Goal: Task Accomplishment & Management: Complete application form

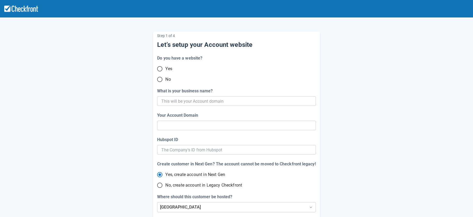
click at [162, 185] on input "No, create account in Legacy Checkfront" at bounding box center [159, 185] width 11 height 11
radio input "true"
click at [184, 152] on input "Hubspot ID" at bounding box center [236, 150] width 150 height 10
click at [206, 102] on input "What is your business name?" at bounding box center [235, 101] width 149 height 10
type input "igb"
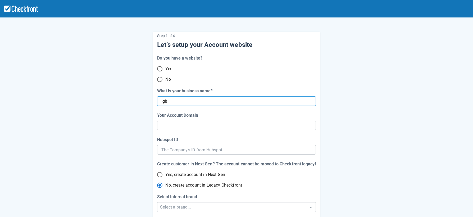
type input "igb"
type input "igb-dev"
click at [161, 68] on input "Yes" at bounding box center [159, 68] width 11 height 11
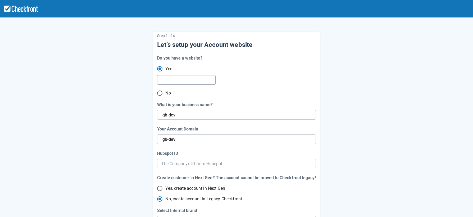
click at [187, 84] on input "text" at bounding box center [185, 80] width 49 height 10
drag, startPoint x: 160, startPoint y: 93, endPoint x: 154, endPoint y: 93, distance: 5.8
click at [160, 93] on input "No" at bounding box center [159, 93] width 11 height 11
radio input "false"
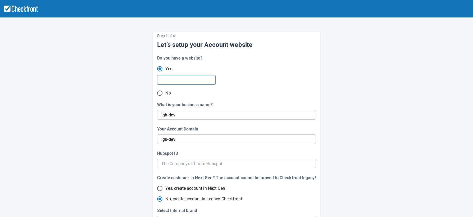
radio input "true"
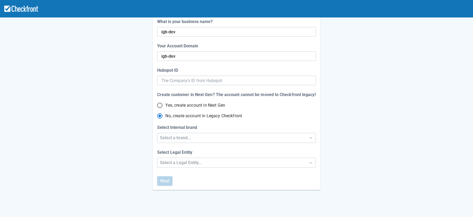
scroll to position [70, 0]
radio input "true"
click at [178, 133] on div "Select a brand..." at bounding box center [231, 138] width 148 height 10
drag, startPoint x: 192, startPoint y: 153, endPoint x: 191, endPoint y: 160, distance: 7.5
click at [192, 153] on div "Checkfront" at bounding box center [236, 151] width 158 height 11
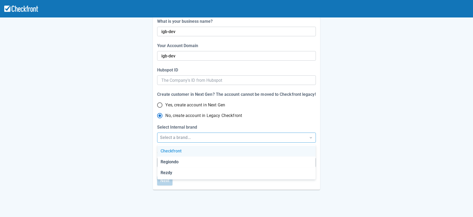
radio input "true"
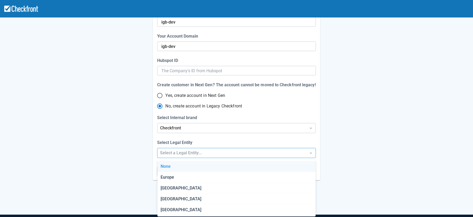
click at [190, 163] on div "Step 1 of 4 Let’s setup your Account website Do you have a website? Yes No What…" at bounding box center [236, 83] width 473 height 325
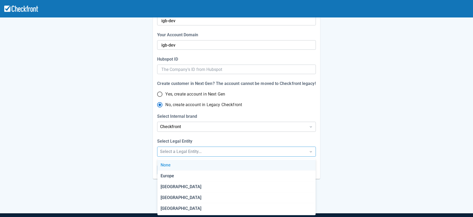
scroll to position [81, 0]
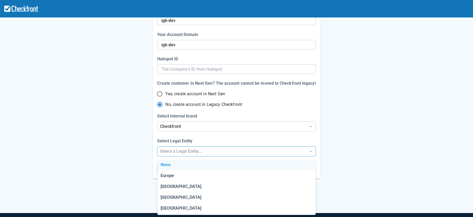
click at [192, 163] on div "None" at bounding box center [236, 165] width 158 height 11
radio input "false"
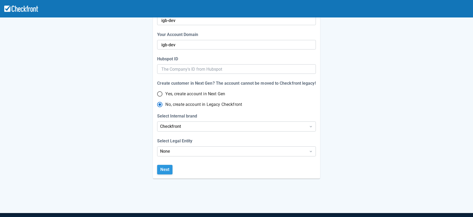
click at [167, 168] on button "Next" at bounding box center [164, 170] width 15 height 10
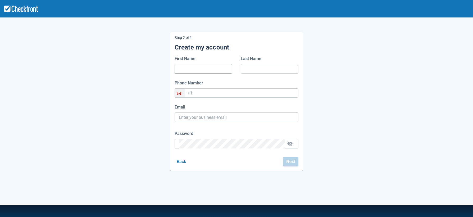
click at [216, 68] on input "First Name" at bounding box center [203, 69] width 49 height 10
type input "A"
type input "Test"
click at [210, 119] on input "Email" at bounding box center [236, 117] width 115 height 10
type input "addina.hadi@checkfront.com"
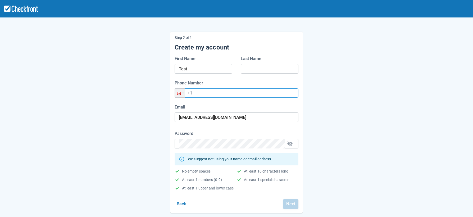
click at [223, 93] on input "+1" at bounding box center [237, 92] width 124 height 9
type input "+1 (778) 400-8270"
click at [255, 71] on input "Last Name" at bounding box center [269, 69] width 49 height 10
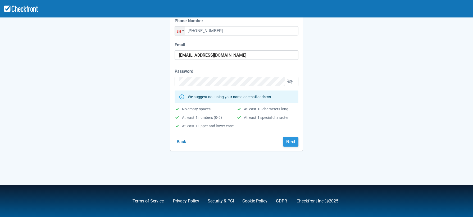
type input "Checkfront"
click at [295, 141] on button "Next" at bounding box center [290, 142] width 15 height 10
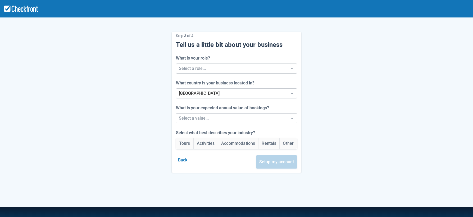
drag, startPoint x: 241, startPoint y: 70, endPoint x: 237, endPoint y: 74, distance: 6.2
click at [241, 70] on div at bounding box center [232, 68] width 106 height 7
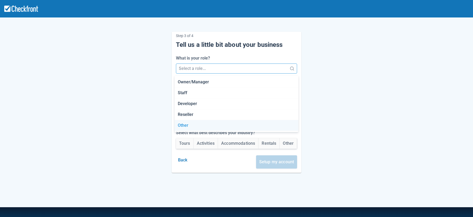
click at [214, 126] on div "Other" at bounding box center [237, 125] width 124 height 11
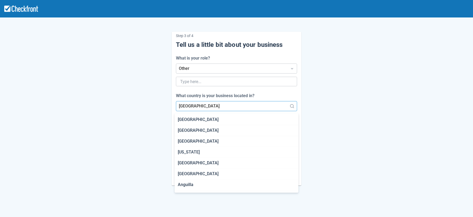
click at [216, 108] on div at bounding box center [232, 105] width 106 height 7
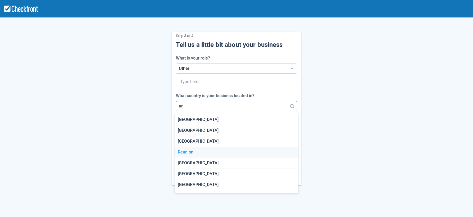
type input "u"
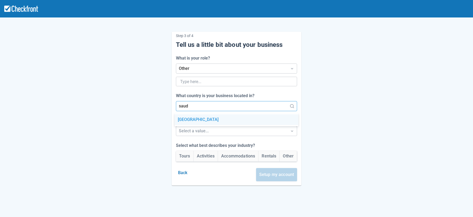
click at [222, 120] on div "Saudi Arabia" at bounding box center [237, 119] width 124 height 11
type input "saud"
click at [225, 134] on div at bounding box center [232, 130] width 106 height 7
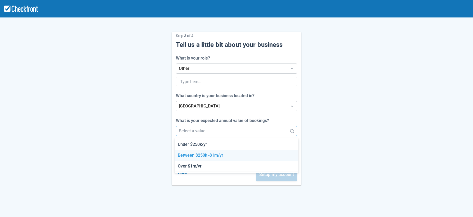
click at [216, 153] on div "Between $250k -$1m/yr" at bounding box center [237, 155] width 124 height 11
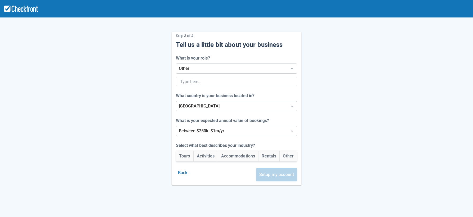
drag, startPoint x: 200, startPoint y: 157, endPoint x: 217, endPoint y: 164, distance: 18.3
click at [200, 157] on button "Activities" at bounding box center [206, 156] width 24 height 11
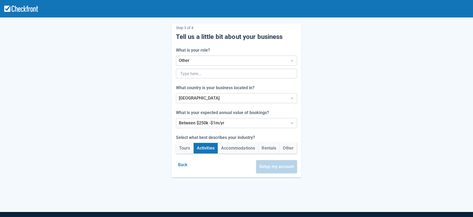
scroll to position [8, 0]
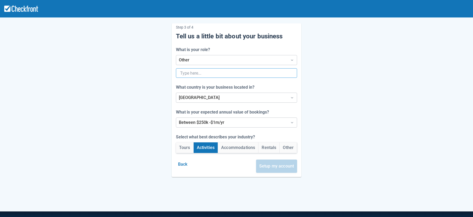
click at [225, 75] on input "text" at bounding box center [236, 73] width 112 height 10
type input "CSM"
click at [275, 166] on button "Setup my account" at bounding box center [276, 166] width 41 height 13
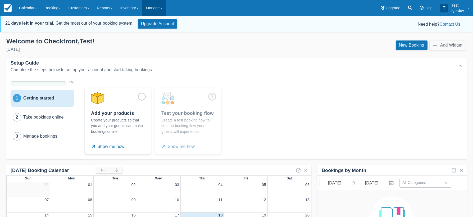
click at [163, 11] on link "Manage" at bounding box center [154, 8] width 24 height 16
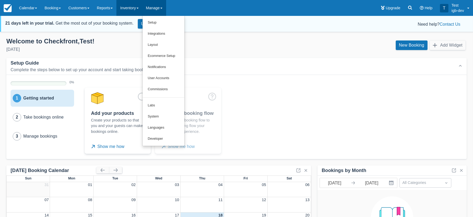
click at [142, 11] on link "Inventory" at bounding box center [129, 8] width 26 height 16
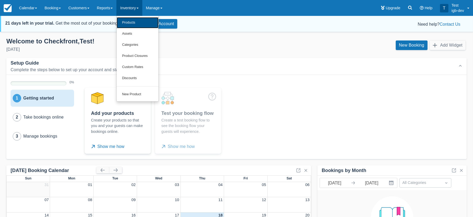
click at [139, 25] on link "Products" at bounding box center [138, 22] width 42 height 11
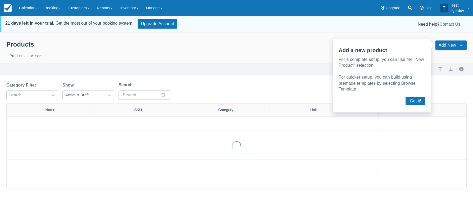
select select "50"
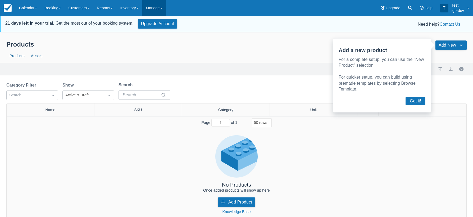
drag, startPoint x: 177, startPoint y: 15, endPoint x: 171, endPoint y: 11, distance: 6.6
click at [177, 15] on div "Menu Calendar Booking Customer Inventory Asset Booking Daily Manifest Daily Lis…" at bounding box center [236, 8] width 473 height 16
drag, startPoint x: 166, startPoint y: 10, endPoint x: 166, endPoint y: 12, distance: 3.0
click at [166, 10] on link "Manage" at bounding box center [154, 8] width 24 height 16
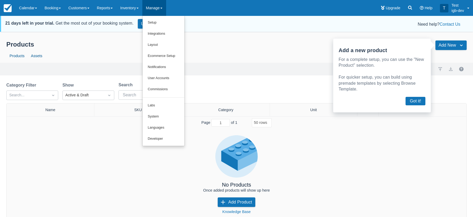
drag, startPoint x: 62, startPoint y: 32, endPoint x: 47, endPoint y: 29, distance: 15.7
click at [61, 33] on body "Menu Calendar Booking Customer Inventory Asset Booking Daily Manifest Daily Lis…" at bounding box center [236, 108] width 473 height 217
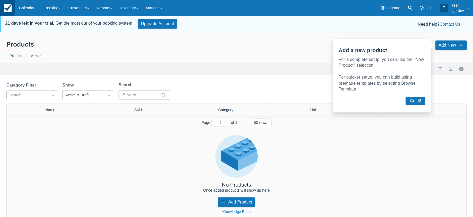
click at [11, 12] on img at bounding box center [8, 8] width 8 height 8
